Goal: Task Accomplishment & Management: Use online tool/utility

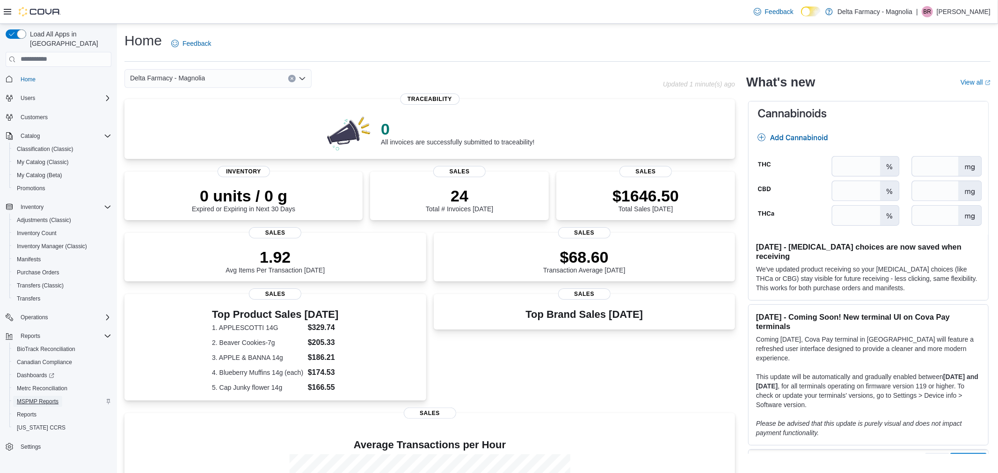
click at [39, 398] on span "MSPMP Reports" at bounding box center [38, 401] width 42 height 7
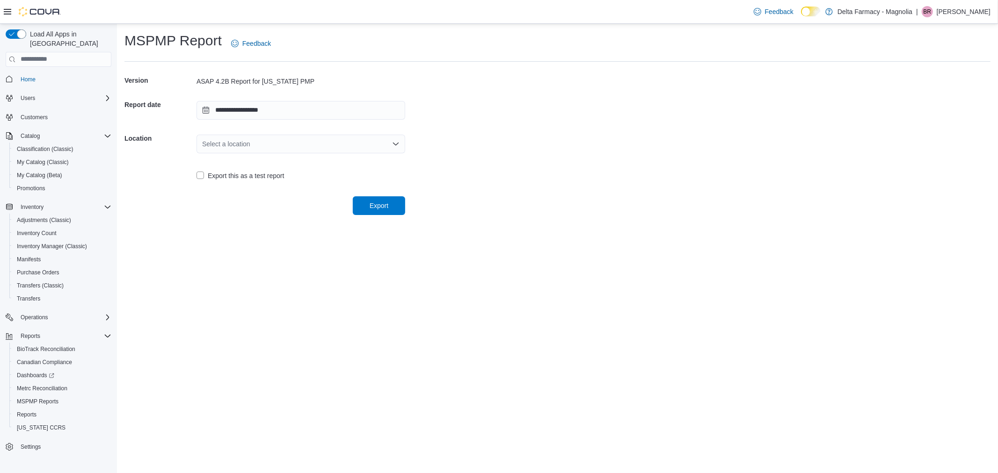
click at [314, 148] on div "Select a location" at bounding box center [300, 144] width 209 height 19
click at [270, 163] on div "Locations" at bounding box center [300, 160] width 209 height 14
click at [273, 174] on span "Delta Farmacy - Magnolia" at bounding box center [306, 172] width 186 height 9
click at [381, 210] on span "Export" at bounding box center [378, 205] width 41 height 19
drag, startPoint x: 376, startPoint y: 195, endPoint x: 377, endPoint y: 203, distance: 8.1
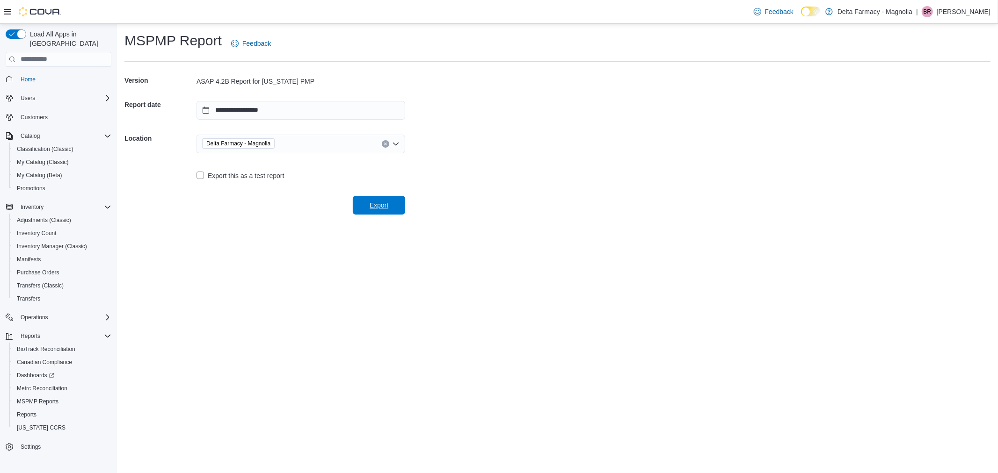
click at [376, 196] on div "Export" at bounding box center [264, 202] width 281 height 26
click at [378, 204] on span "Export" at bounding box center [379, 205] width 19 height 9
